Goal: Task Accomplishment & Management: Use online tool/utility

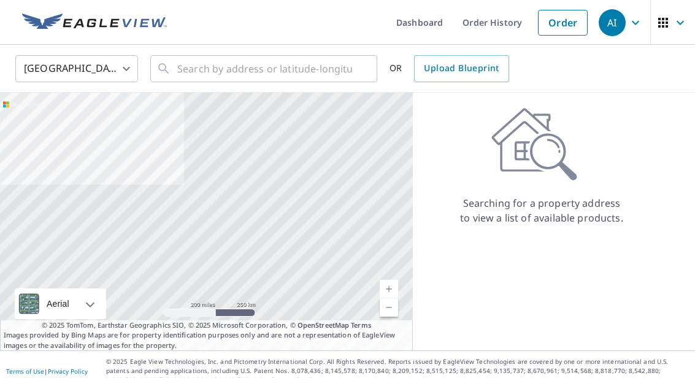
click at [627, 23] on span "AI" at bounding box center [622, 22] width 47 height 29
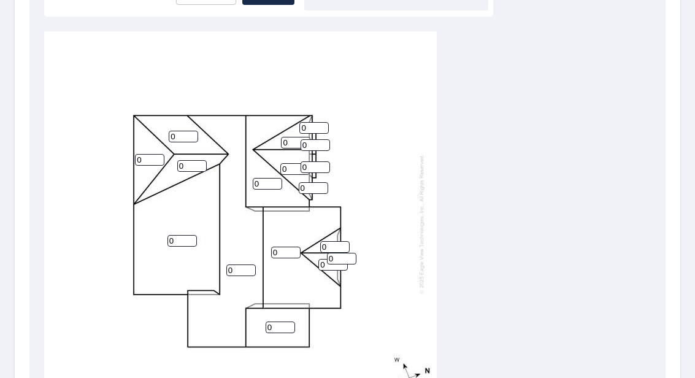
scroll to position [385, 0]
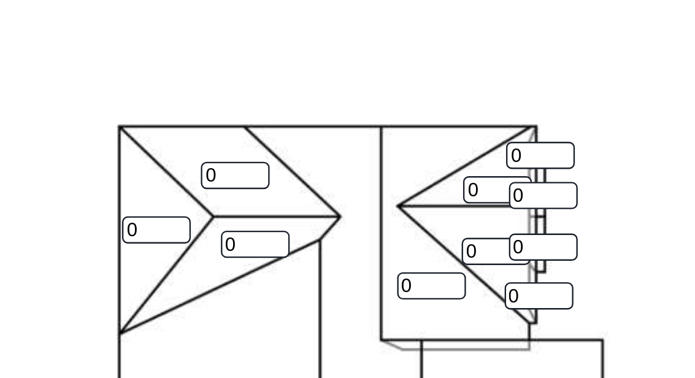
click at [135, 180] on input "0" at bounding box center [149, 186] width 29 height 12
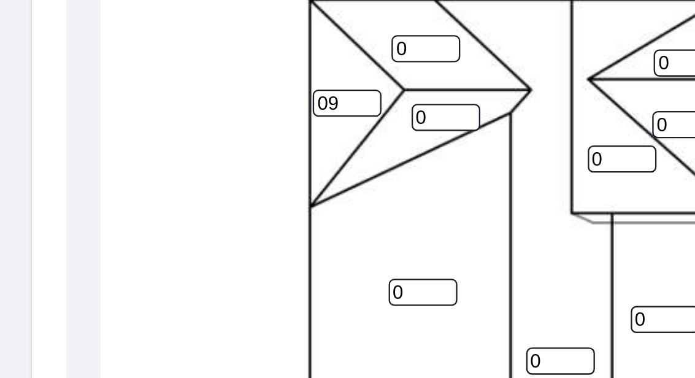
type input "0"
type input "9"
click at [194, 186] on input "0" at bounding box center [191, 192] width 29 height 12
type input "9"
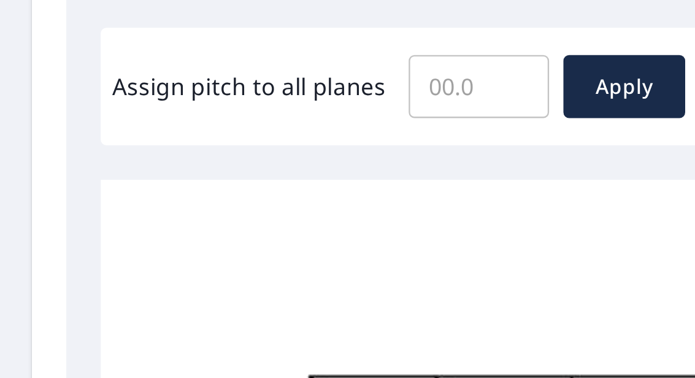
scroll to position [224, 0]
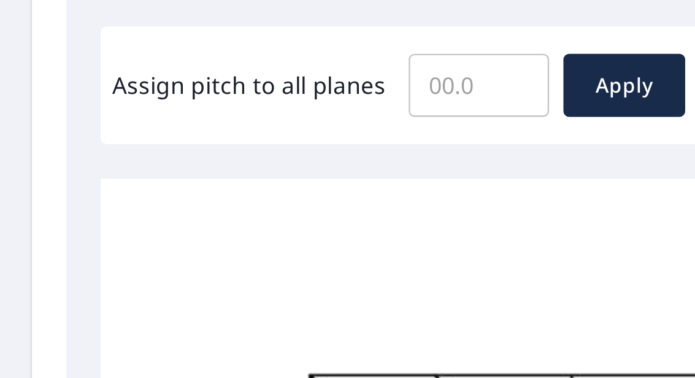
click at [220, 161] on input "Assign pitch to all planes" at bounding box center [206, 178] width 60 height 34
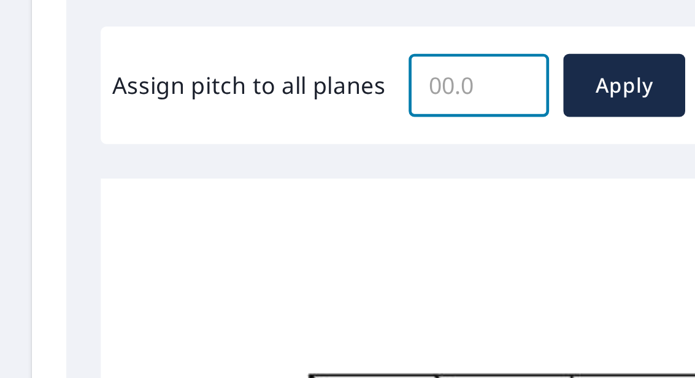
type input "9"
click at [274, 171] on span "Apply" at bounding box center [268, 178] width 33 height 15
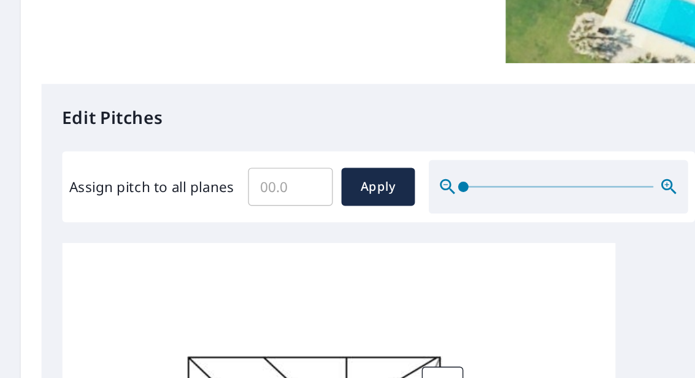
scroll to position [191, 0]
click at [207, 194] on input "Assign pitch to all planes" at bounding box center [206, 211] width 60 height 34
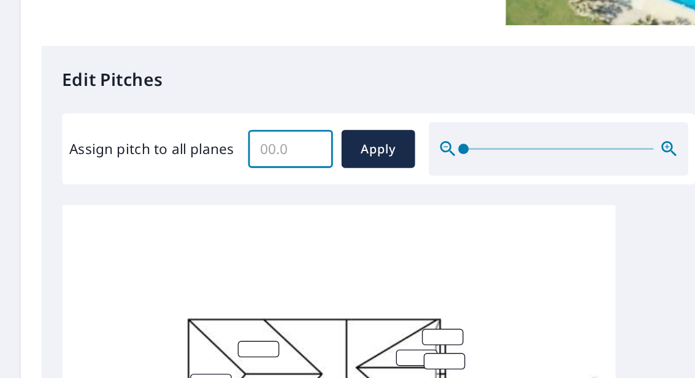
type input "9"
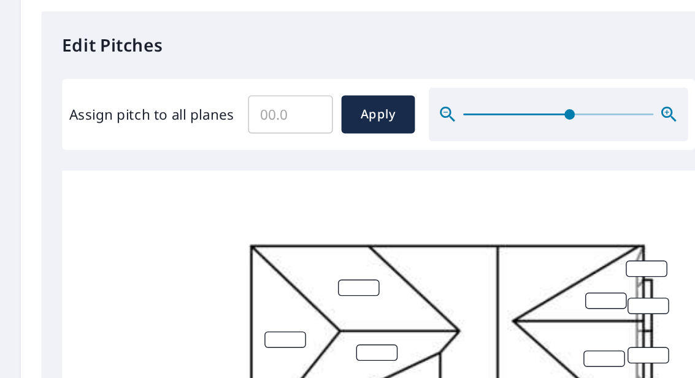
scroll to position [78, 6]
click at [279, 323] on input "number" at bounding box center [267, 329] width 29 height 12
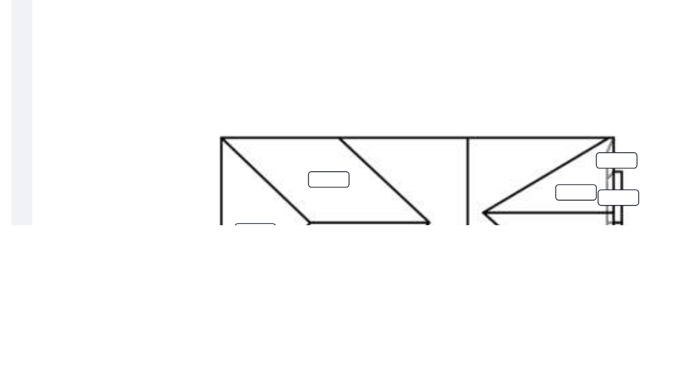
scroll to position [13, 6]
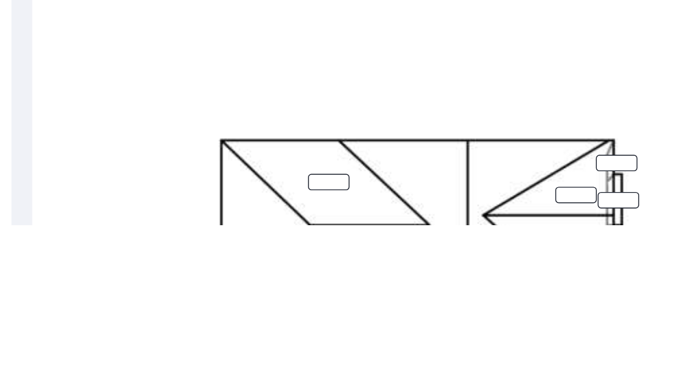
click at [240, 342] on input "number" at bounding box center [254, 348] width 29 height 12
type input "9"
click at [444, 328] on input "number" at bounding box center [458, 334] width 29 height 12
type input "9"
click at [415, 351] on input "number" at bounding box center [429, 357] width 29 height 12
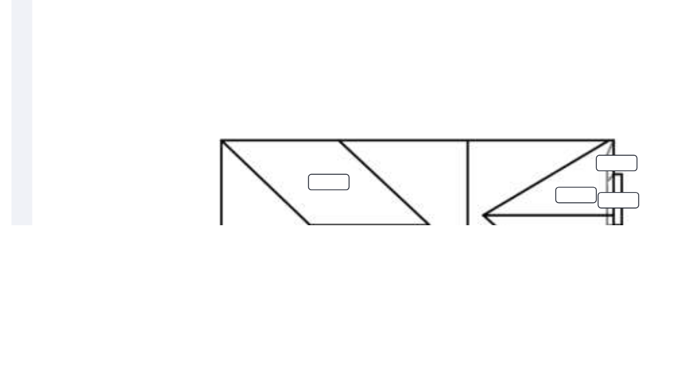
type input "9"
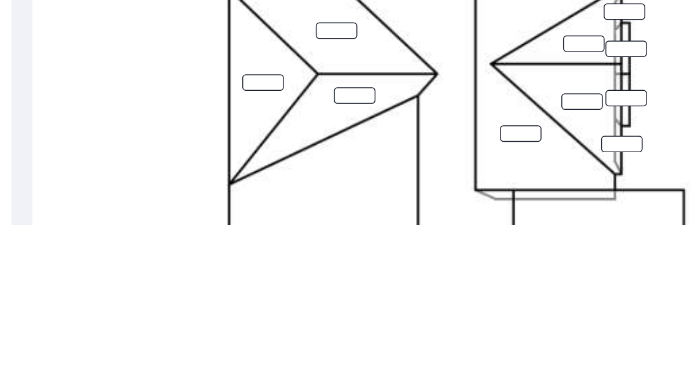
scroll to position [120, 0]
click at [420, 285] on input "number" at bounding box center [434, 291] width 29 height 12
type input "9"
click at [376, 307] on input "number" at bounding box center [390, 313] width 29 height 12
type input "9"
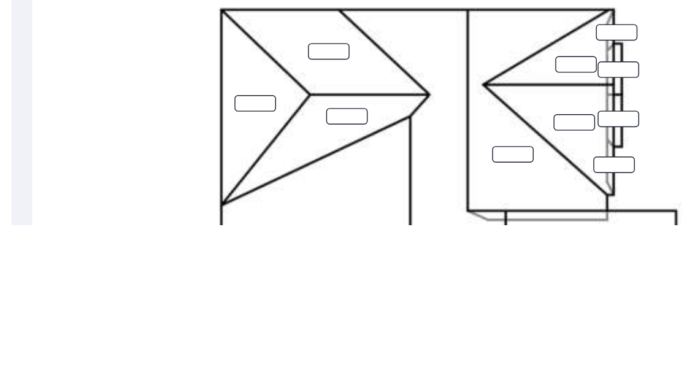
scroll to position [107, 6]
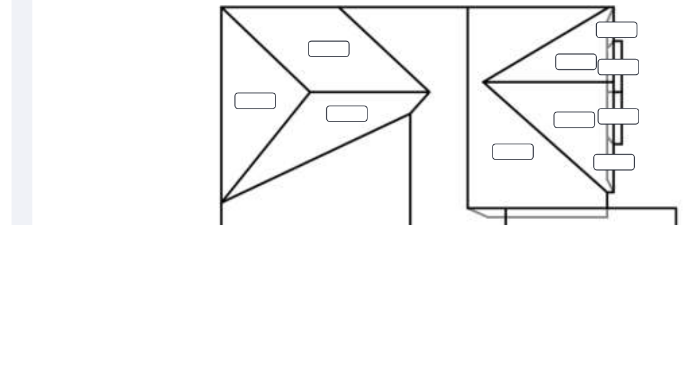
click at [442, 328] on input "number" at bounding box center [456, 334] width 29 height 12
type input "9"
click at [445, 295] on input "number" at bounding box center [459, 301] width 29 height 12
type input "9"
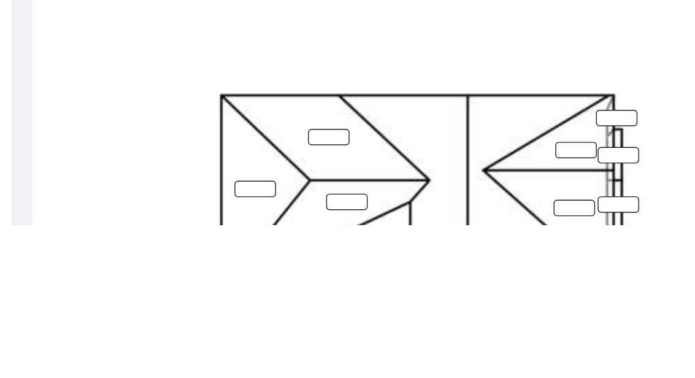
scroll to position [45, 6]
click at [445, 323] on input "number" at bounding box center [459, 329] width 29 height 12
type input "9"
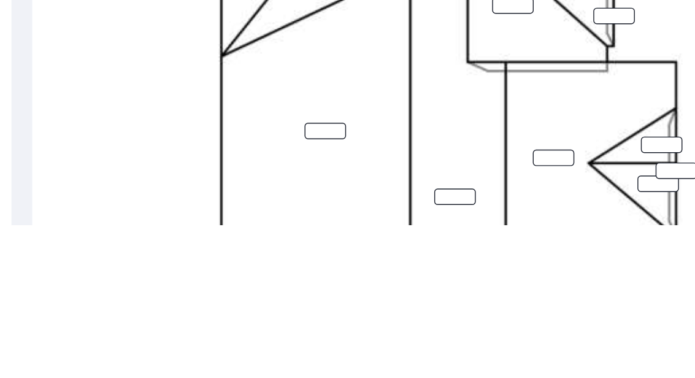
scroll to position [209, 6]
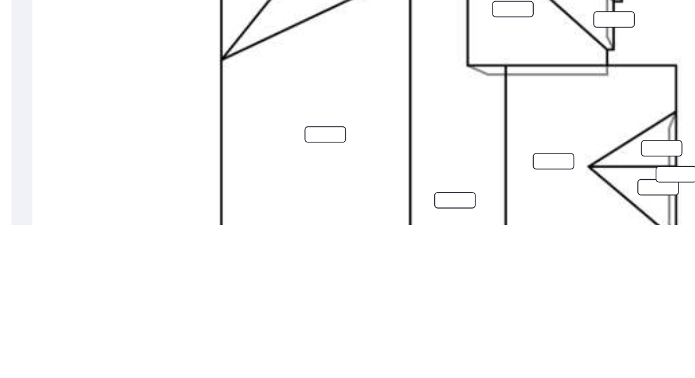
click at [486, 336] on input "number" at bounding box center [500, 342] width 29 height 12
type input "9"
click at [476, 318] on input "number" at bounding box center [490, 324] width 29 height 12
type input "9"
click at [399, 327] on input "number" at bounding box center [413, 333] width 29 height 12
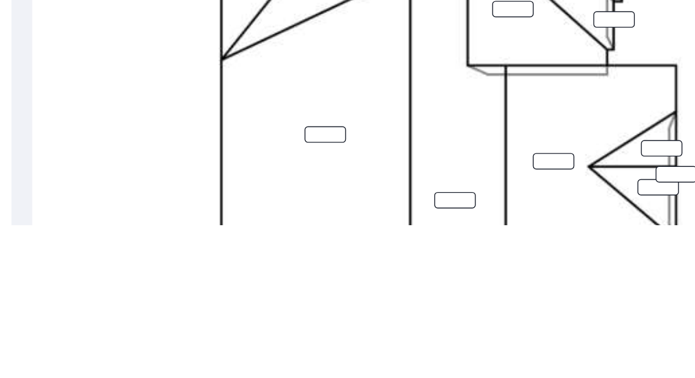
type input "9"
click at [473, 345] on input "number" at bounding box center [487, 351] width 29 height 12
type input "9"
click at [237, 308] on input "number" at bounding box center [251, 314] width 29 height 12
type input "4"
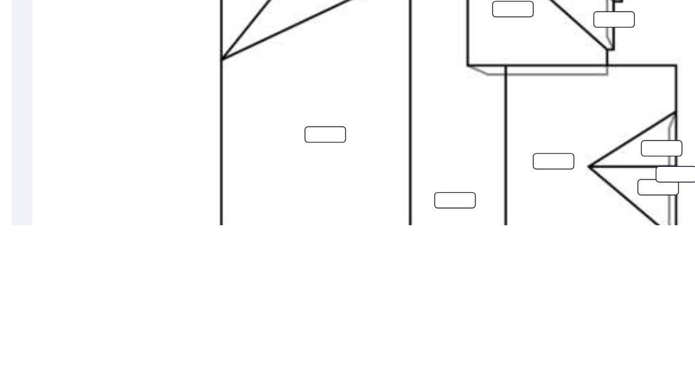
click at [329, 355] on input "number" at bounding box center [343, 361] width 29 height 12
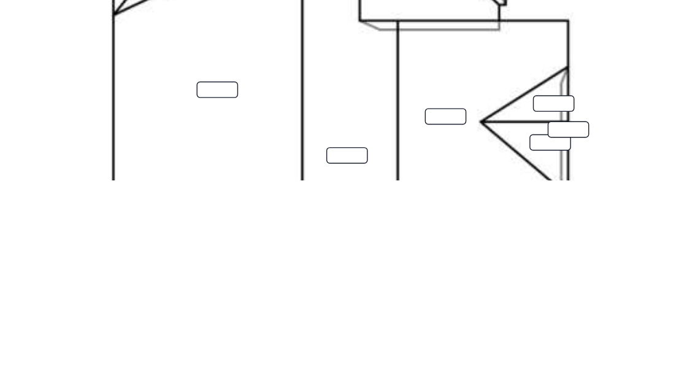
type input "9"
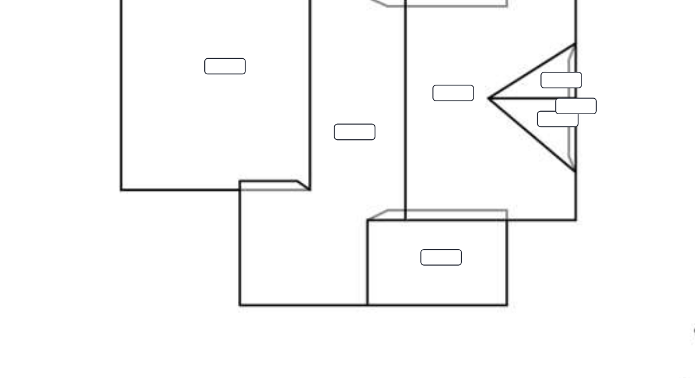
scroll to position [413, 0]
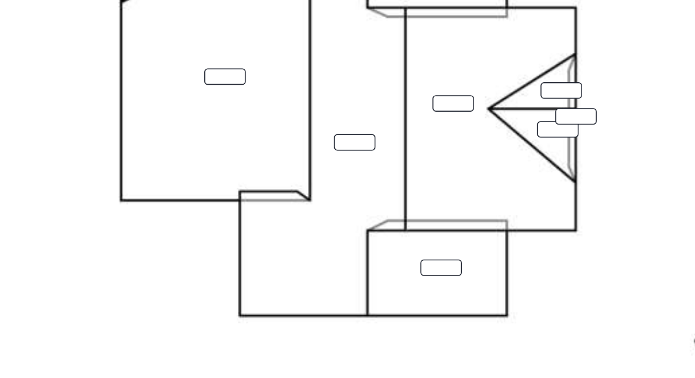
click at [396, 263] on input "number" at bounding box center [410, 269] width 29 height 12
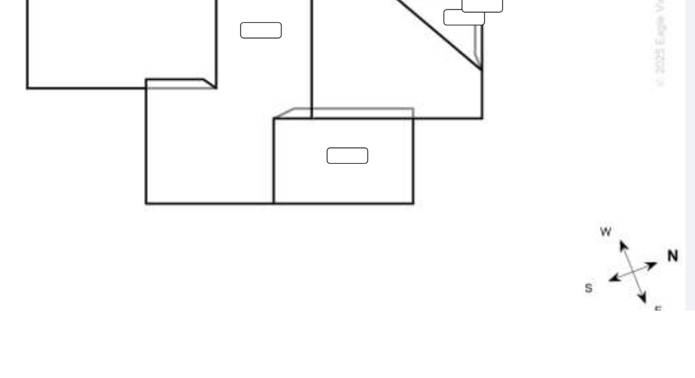
type input "9"
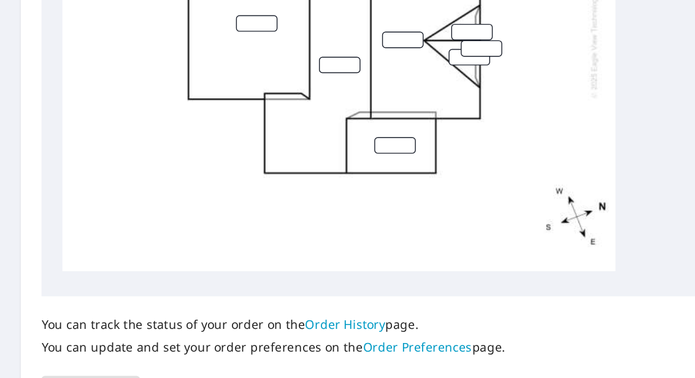
scroll to position [553, 0]
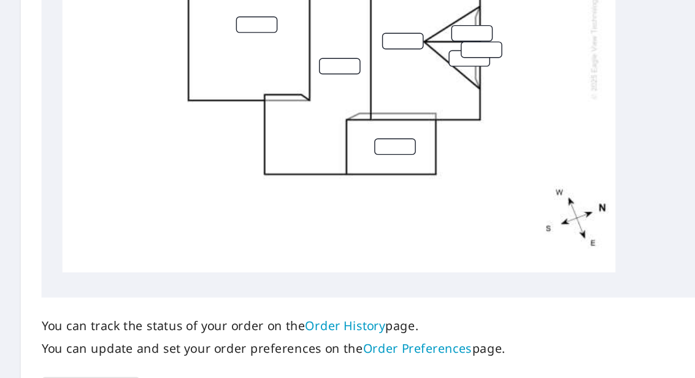
click at [58, 289] on div "You can track the status of your order on the Order History page. You can updat…" at bounding box center [347, 331] width 636 height 84
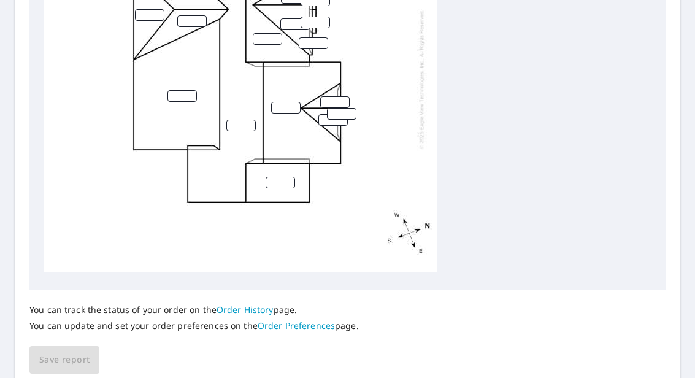
click at [94, 323] on div "You can track the status of your order on the Order History page. You can updat…" at bounding box center [193, 317] width 329 height 56
click at [55, 344] on div "You can track the status of your order on the Order History page. You can updat…" at bounding box center [347, 331] width 636 height 84
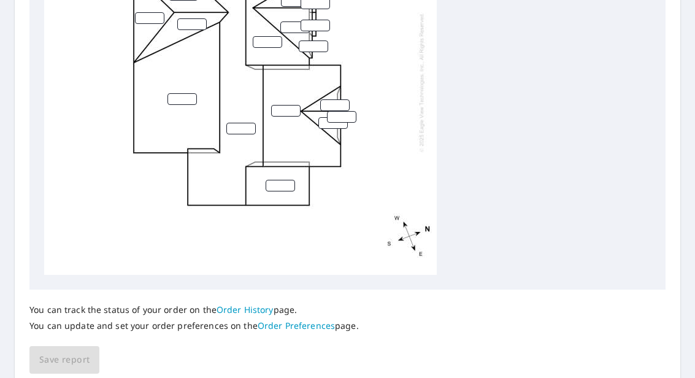
click at [507, 184] on div at bounding box center [347, 82] width 607 height 385
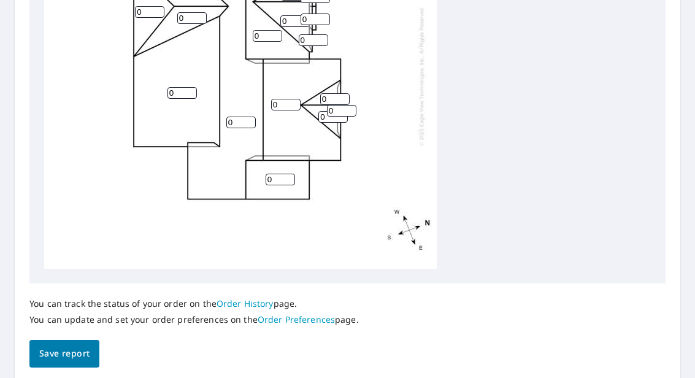
scroll to position [558, 0]
click at [285, 174] on input "0" at bounding box center [280, 180] width 29 height 12
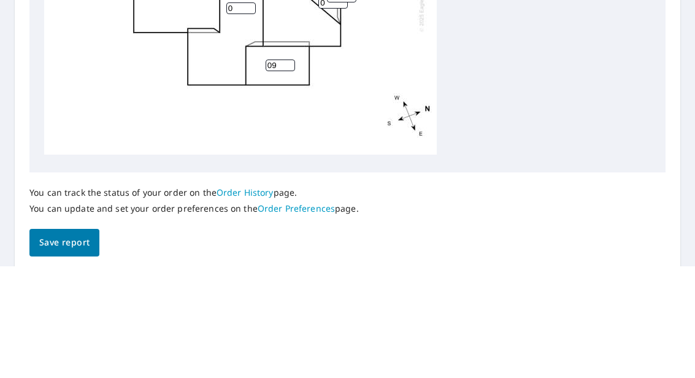
scroll to position [3, 0]
type input "0"
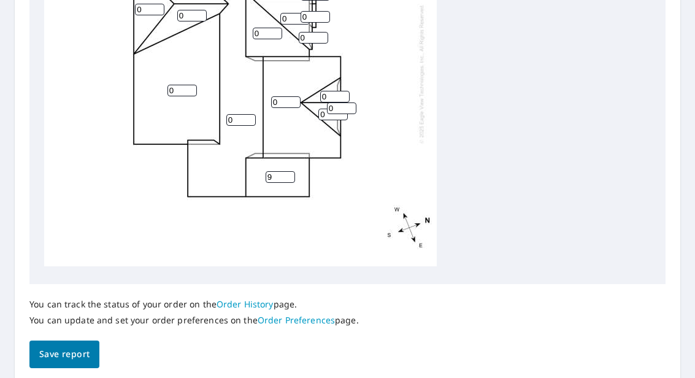
type input "9"
click at [240, 114] on input "0" at bounding box center [240, 120] width 29 height 12
click at [243, 114] on input "0" at bounding box center [240, 120] width 29 height 12
type input "09"
type input "0"
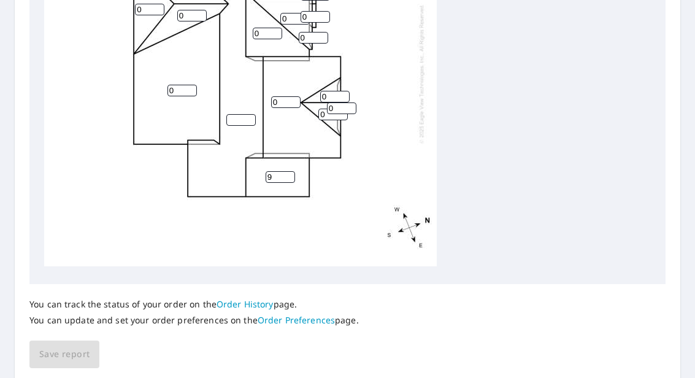
type input "9"
click at [250, 114] on input "number" at bounding box center [240, 120] width 29 height 12
type input "9"
click at [190, 85] on input "0" at bounding box center [181, 91] width 29 height 12
type input "0"
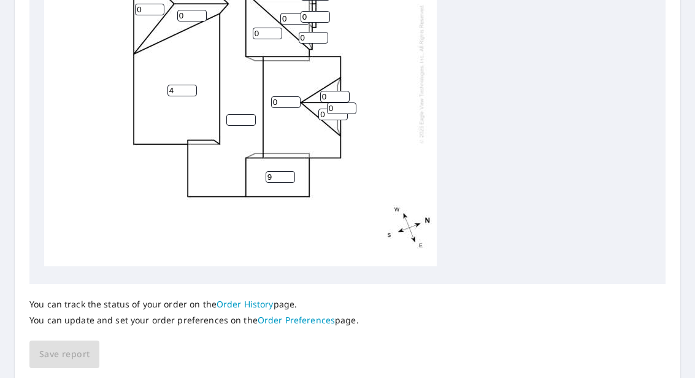
type input "4"
click at [237, 114] on input "number" at bounding box center [240, 120] width 29 height 12
type input "9"
click at [286, 96] on input "0" at bounding box center [285, 102] width 29 height 12
type input "09"
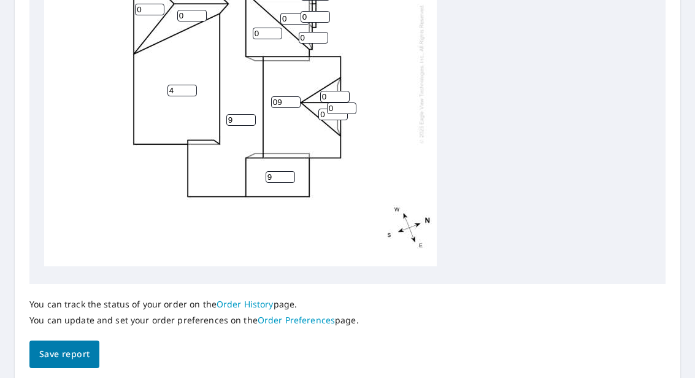
click at [342, 102] on input "0" at bounding box center [341, 108] width 29 height 12
type input "0"
click at [280, 96] on input "09" at bounding box center [285, 102] width 29 height 12
type input "0"
type input "9"
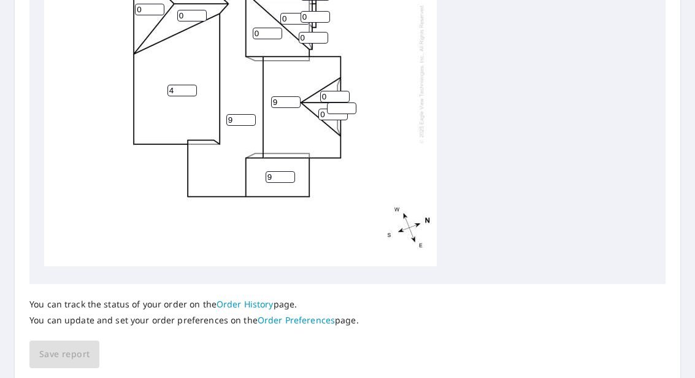
click at [335, 91] on input "0" at bounding box center [334, 97] width 29 height 12
type input "9"
click at [342, 102] on input "number" at bounding box center [341, 108] width 29 height 12
click at [329, 102] on input "9" at bounding box center [341, 108] width 29 height 12
type input "9"
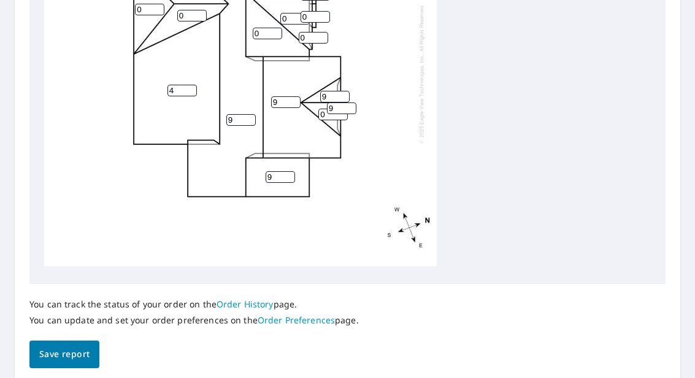
click at [344, 90] on div "9 4 9 0 9 0 0 0 0 0 0 9 9 0 0 0 0" at bounding box center [240, 73] width 393 height 385
click at [321, 109] on input "0" at bounding box center [332, 115] width 29 height 12
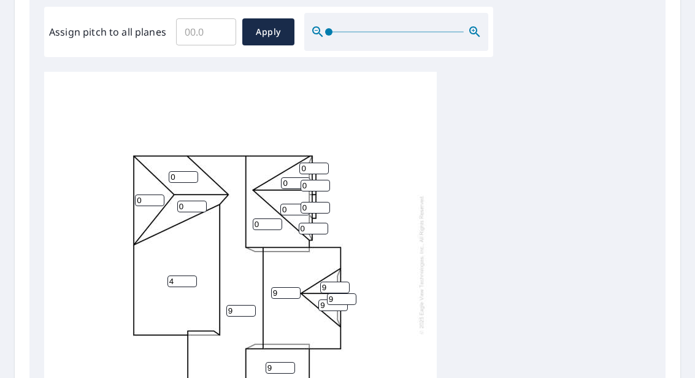
scroll to position [342, 0]
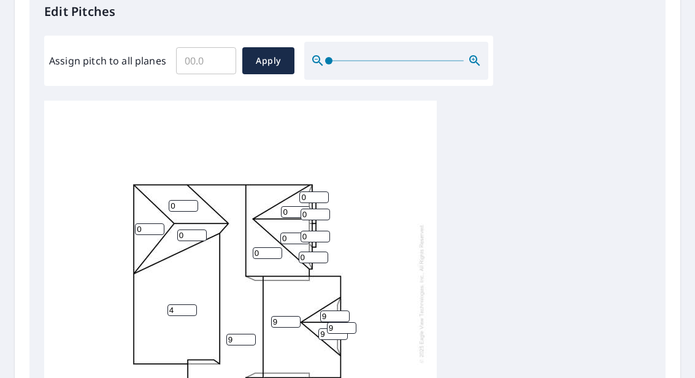
type input "9"
click at [143, 223] on input "0" at bounding box center [149, 229] width 29 height 12
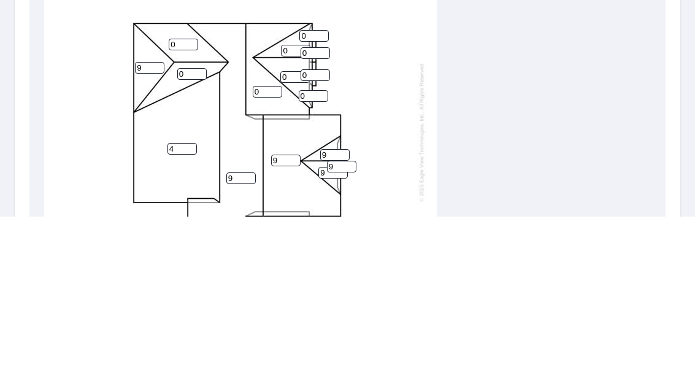
type input "9"
click at [189, 200] on input "0" at bounding box center [183, 206] width 29 height 12
type input "9"
click at [188, 229] on input "0" at bounding box center [191, 235] width 29 height 12
type input "9"
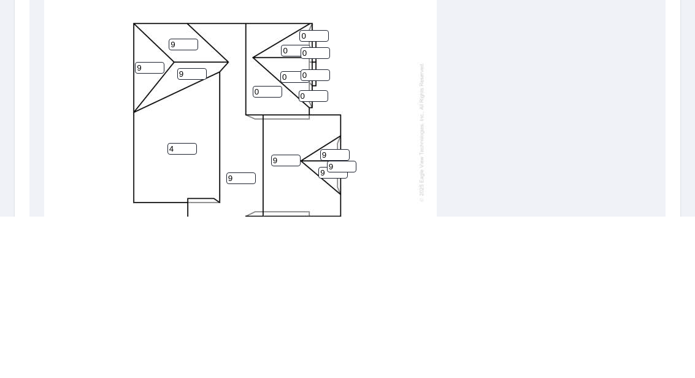
click at [316, 191] on input "0" at bounding box center [313, 197] width 29 height 12
type input "9"
click at [328, 209] on input "0" at bounding box center [315, 215] width 29 height 12
type input "9"
click at [328, 231] on input "0" at bounding box center [315, 237] width 29 height 12
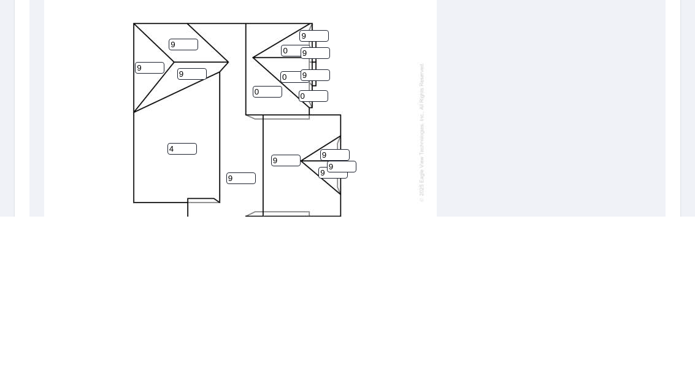
type input "9"
click at [320, 251] on input "0" at bounding box center [313, 257] width 29 height 12
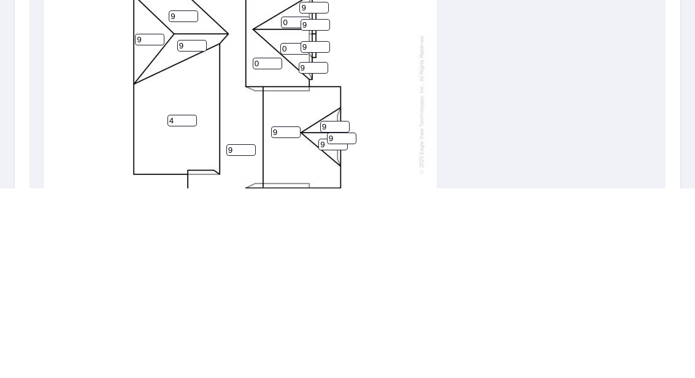
type input "9"
click at [296, 206] on input "0" at bounding box center [295, 212] width 29 height 12
type input "9"
click at [301, 231] on input "9" at bounding box center [315, 237] width 29 height 12
click at [291, 232] on input "0" at bounding box center [294, 238] width 29 height 12
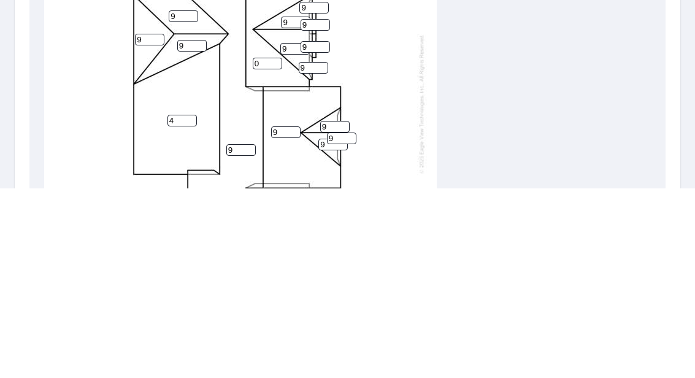
type input "9"
click at [275, 247] on input "0" at bounding box center [267, 253] width 29 height 12
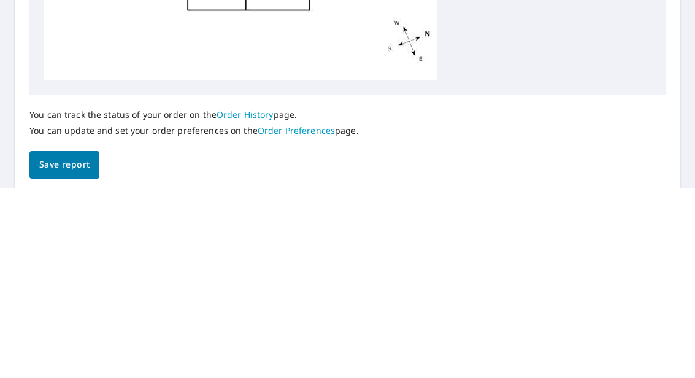
scroll to position [44, 0]
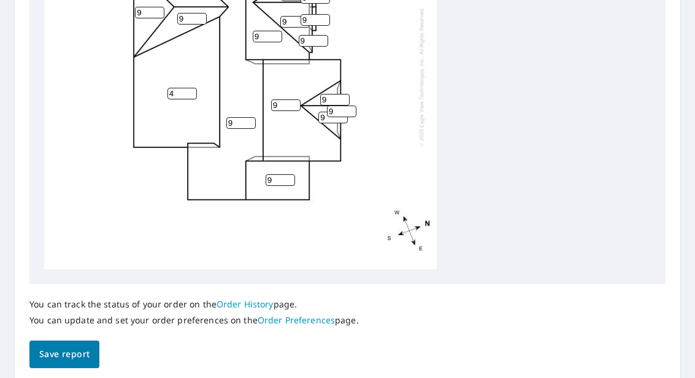
type input "9"
click at [77, 347] on span "Save report" at bounding box center [64, 354] width 50 height 15
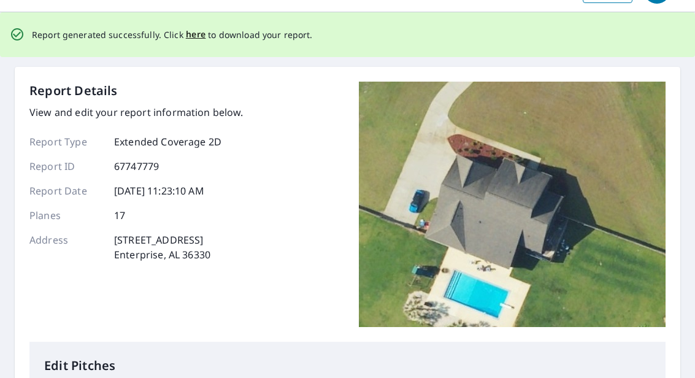
scroll to position [0, 0]
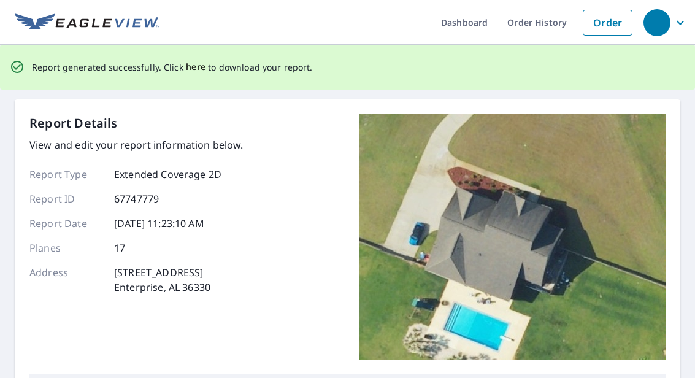
click at [185, 55] on div "Report generated successfully. Click here to download your report." at bounding box center [172, 67] width 281 height 25
click at [191, 59] on span "here" at bounding box center [196, 66] width 20 height 15
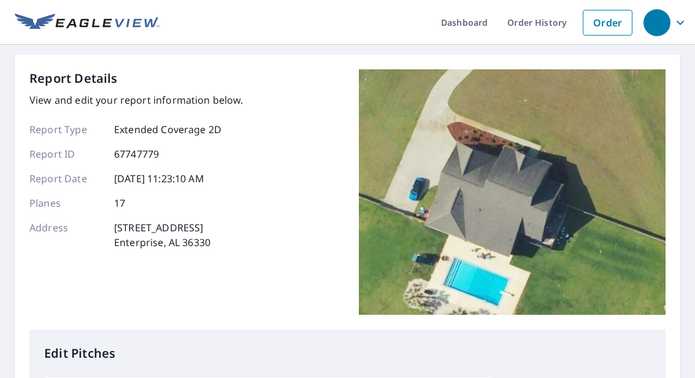
click at [465, 25] on link "Dashboard" at bounding box center [464, 22] width 66 height 45
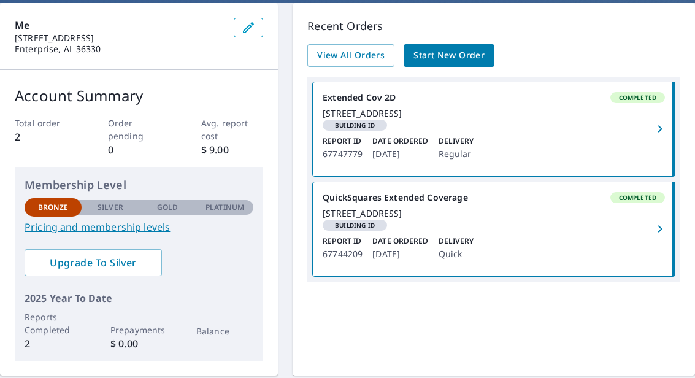
scroll to position [110, 0]
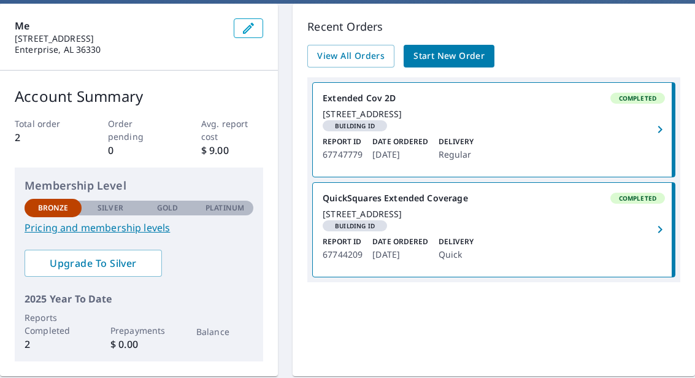
click at [643, 131] on div "[STREET_ADDRESS][GEOGRAPHIC_DATA] ID" at bounding box center [494, 120] width 342 height 23
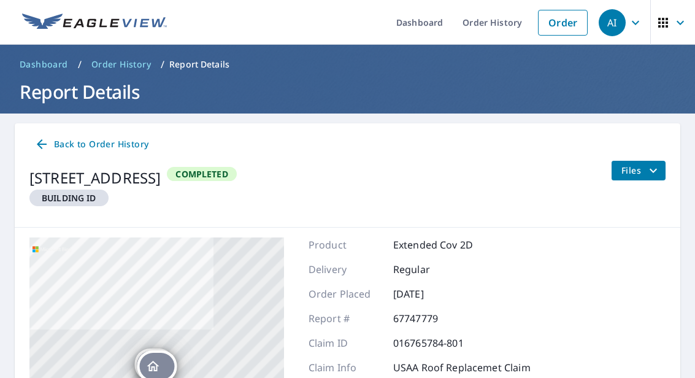
click at [643, 177] on button "Files" at bounding box center [638, 171] width 55 height 20
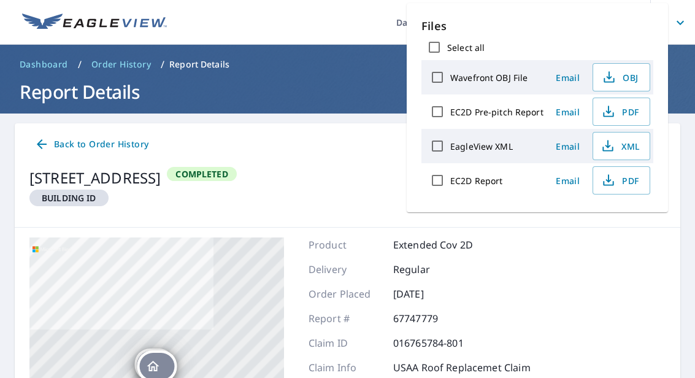
click at [616, 180] on span "PDF" at bounding box center [619, 180] width 39 height 15
